Goal: Task Accomplishment & Management: Manage account settings

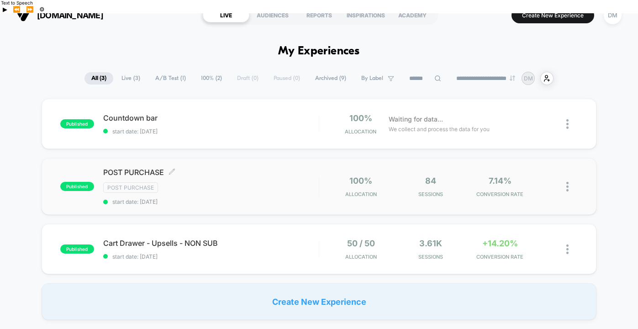
scroll to position [20, 0]
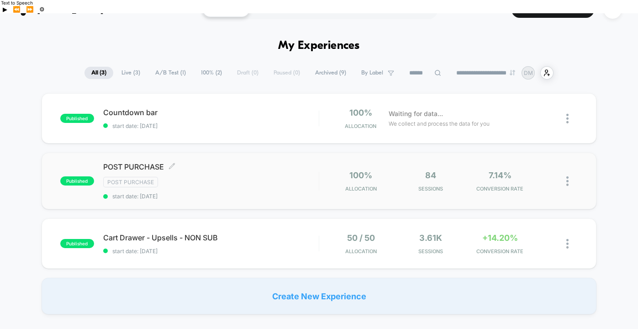
click at [264, 177] on div "Post Purchase" at bounding box center [210, 182] width 215 height 10
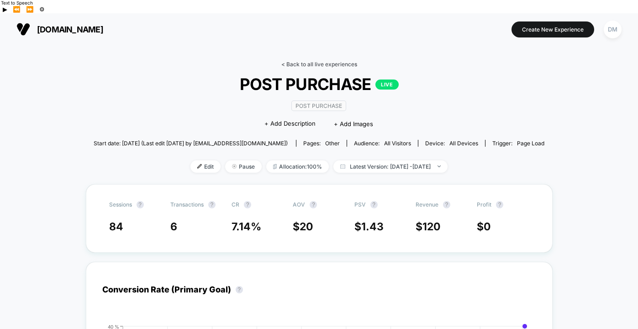
click at [314, 61] on link "< Back to all live experiences" at bounding box center [319, 64] width 76 height 7
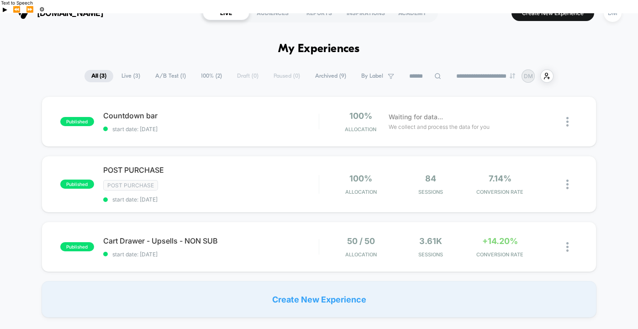
scroll to position [19, 0]
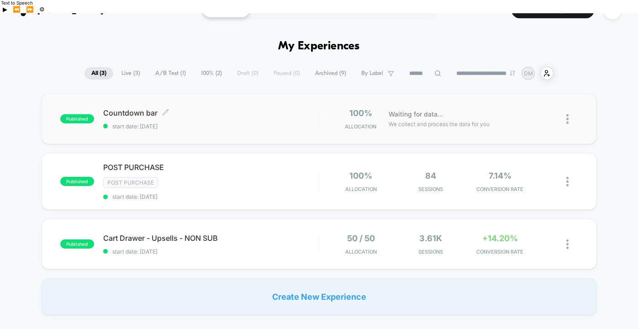
click at [299, 108] on span "Countdown bar Click to edit experience details" at bounding box center [210, 112] width 215 height 9
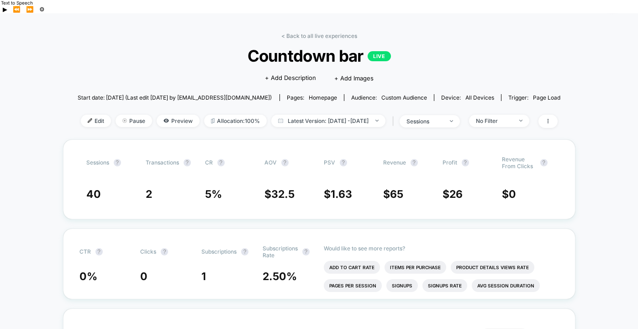
scroll to position [9, 0]
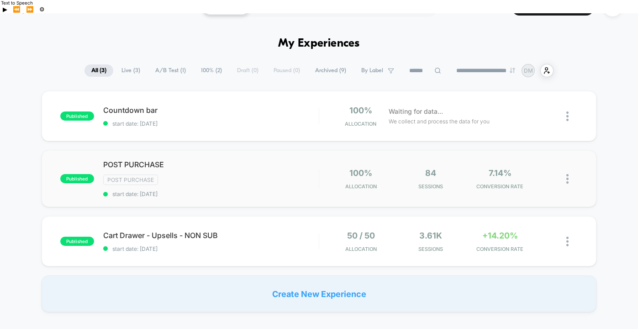
scroll to position [23, 0]
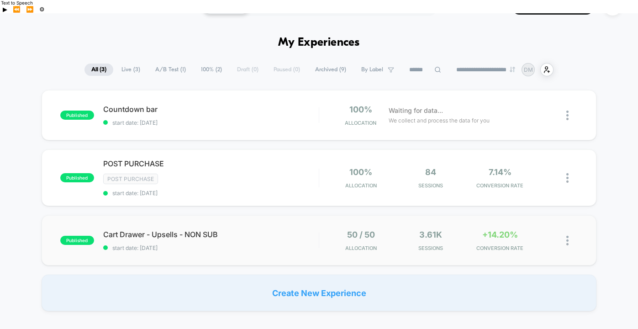
click at [277, 245] on div "published Cart Drawer - Upsells - NON SUB start date: [DATE] 50 / 50 Allocation…" at bounding box center [319, 240] width 555 height 50
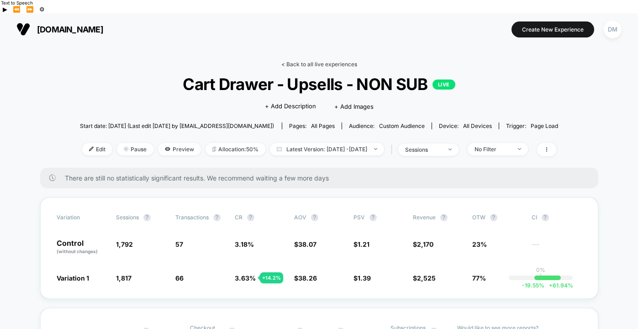
click at [292, 61] on link "< Back to all live experiences" at bounding box center [319, 64] width 76 height 7
